Goal: Information Seeking & Learning: Learn about a topic

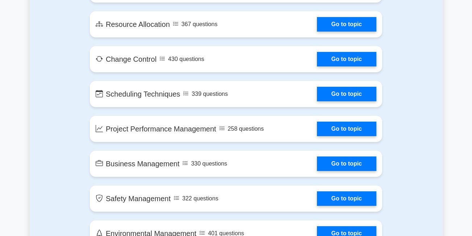
scroll to position [1160, 0]
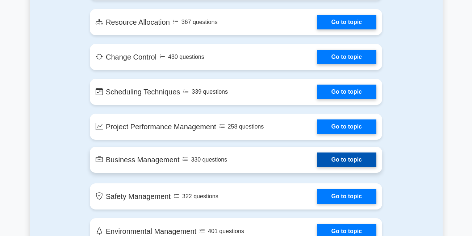
click at [336, 159] on link "Go to topic" at bounding box center [346, 159] width 59 height 14
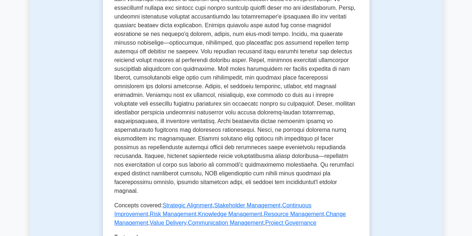
scroll to position [290, 0]
